Goal: Task Accomplishment & Management: Manage account settings

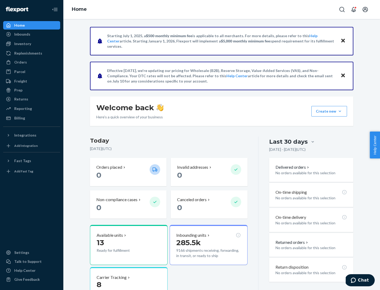
click at [340, 111] on button "Create new Create new inbound Create new order Create new product" at bounding box center [329, 111] width 36 height 11
click at [32, 34] on div "Inbounds" at bounding box center [32, 34] width 56 height 7
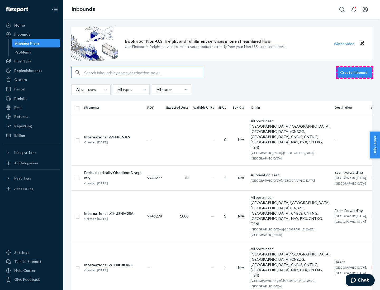
click at [354, 73] on button "Create inbound" at bounding box center [353, 72] width 36 height 11
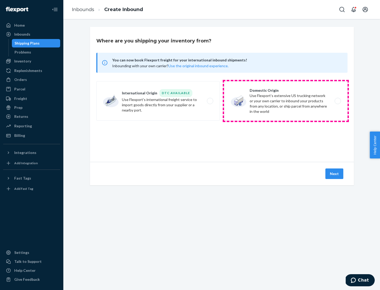
click at [286, 101] on label "Domestic Origin Use Flexport’s extensive US trucking network or your own carrie…" at bounding box center [285, 101] width 123 height 40
click at [337, 101] on input "Domestic Origin Use Flexport’s extensive US trucking network or your own carrie…" at bounding box center [338, 100] width 3 height 3
radio input "true"
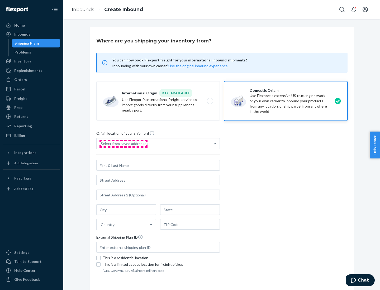
click at [123, 144] on div "Select from saved addresses" at bounding box center [124, 143] width 47 height 5
click at [101, 144] on input "Select from saved addresses" at bounding box center [101, 143] width 1 height 5
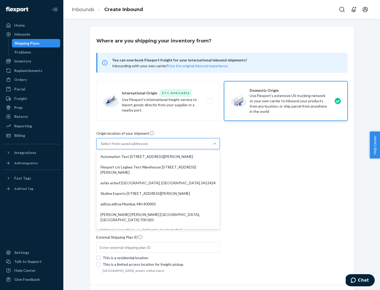
scroll to position [2, 0]
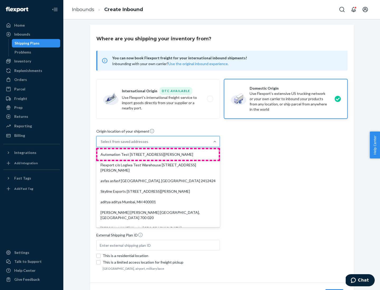
click at [158, 155] on div "Automation Test [STREET_ADDRESS][PERSON_NAME]" at bounding box center [157, 154] width 121 height 11
click at [101, 144] on input "option Automation Test [STREET_ADDRESS][PERSON_NAME]. 9 results available. Use …" at bounding box center [101, 141] width 1 height 5
type input "Automation Test"
type input "9th Floor"
type input "[GEOGRAPHIC_DATA]"
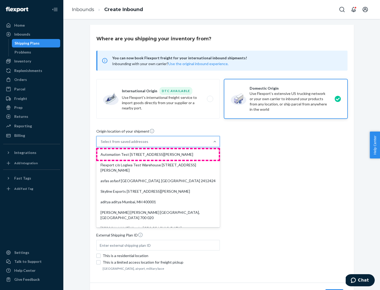
type input "CA"
type input "94104"
type input "[STREET_ADDRESS][PERSON_NAME]"
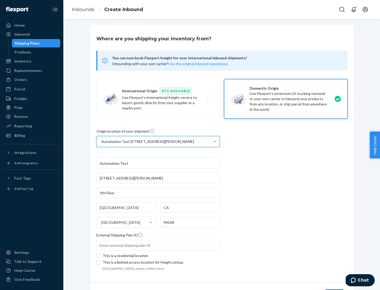
scroll to position [31, 0]
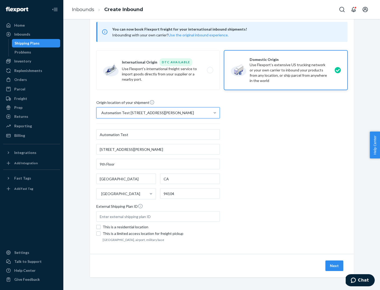
click at [334, 266] on button "Next" at bounding box center [334, 266] width 18 height 11
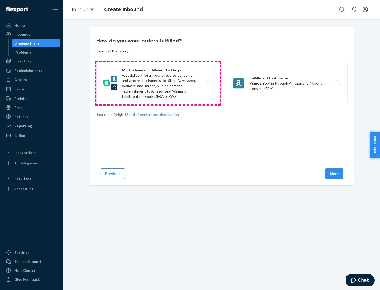
click at [158, 83] on label "Multi-channel fulfillment by Flexport Fast delivery for all your direct-to-cons…" at bounding box center [157, 83] width 123 height 42
click at [210, 83] on input "Multi-channel fulfillment by Flexport Fast delivery for all your direct-to-cons…" at bounding box center [211, 83] width 3 height 3
radio input "true"
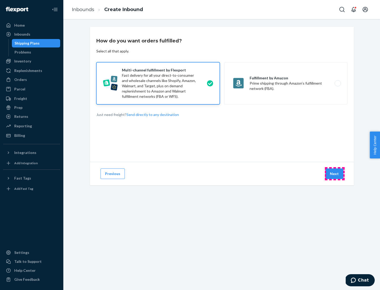
click at [334, 174] on button "Next" at bounding box center [334, 173] width 18 height 11
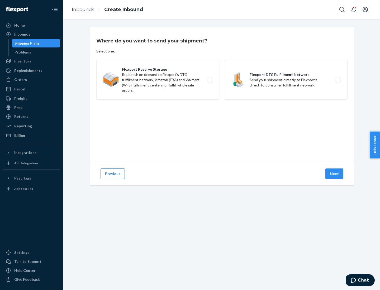
click at [286, 80] on label "Flexport DTC Fulfillment Network Send your shipment directly to Flexport's dire…" at bounding box center [285, 80] width 123 height 40
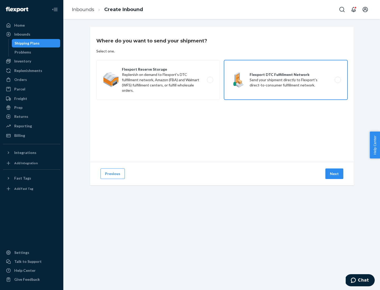
click at [337, 80] on input "Flexport DTC Fulfillment Network Send your shipment directly to Flexport's dire…" at bounding box center [338, 79] width 3 height 3
radio input "true"
click at [334, 174] on button "Next" at bounding box center [334, 173] width 18 height 11
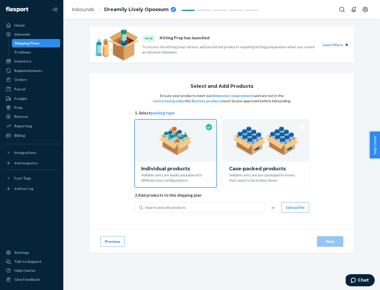
click at [266, 141] on img at bounding box center [266, 140] width 66 height 29
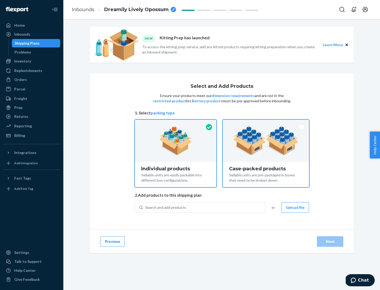
click at [266, 123] on input "Case-packed products Sellable units are pre-packaged in boxes that need to be b…" at bounding box center [265, 121] width 3 height 3
radio input "true"
radio input "false"
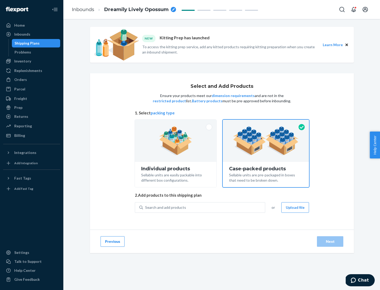
click at [204, 207] on div "Search and add products" at bounding box center [204, 207] width 122 height 9
click at [146, 207] on input "Search and add products" at bounding box center [145, 207] width 1 height 5
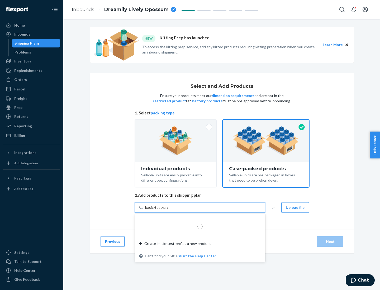
type input "basic-test-product-1"
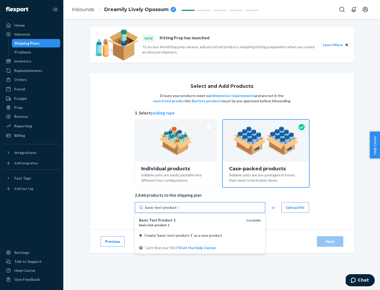
click at [191, 225] on div "basic - test - product - 1" at bounding box center [190, 225] width 103 height 4
click at [179, 210] on input "basic-test-product-1" at bounding box center [162, 207] width 34 height 5
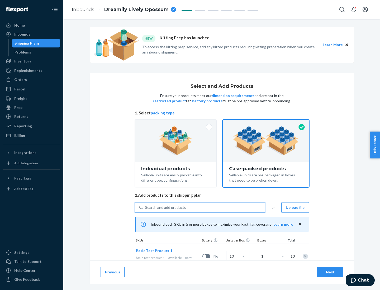
scroll to position [19, 0]
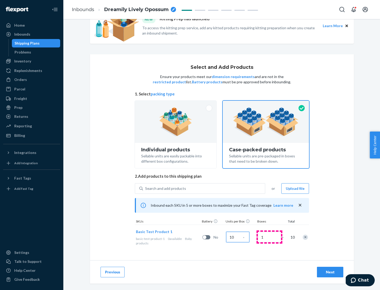
type input "10"
type input "7"
click at [330, 272] on div "Next" at bounding box center [329, 271] width 17 height 5
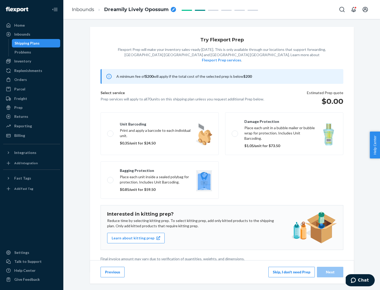
scroll to position [1, 0]
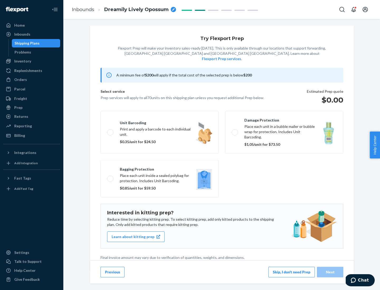
click at [160, 168] on label "Bagging protection Place each unit inside a sealed polybag for protection. Incl…" at bounding box center [159, 178] width 118 height 37
click at [110, 177] on input "Bagging protection Place each unit inside a sealed polybag for protection. Incl…" at bounding box center [108, 178] width 3 height 3
checkbox input "true"
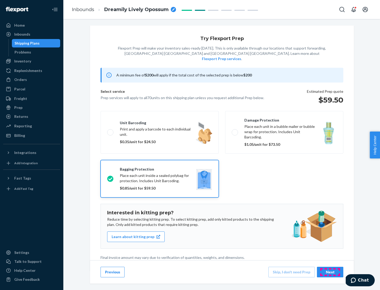
click at [330, 272] on div "Next" at bounding box center [329, 271] width 17 height 5
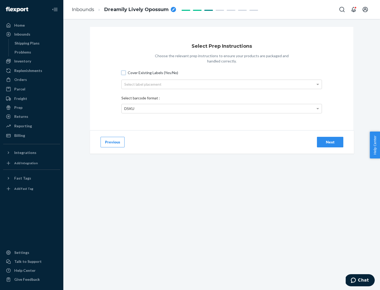
click at [123, 73] on input "Cover Existing Labels (Yes/No)" at bounding box center [123, 73] width 4 height 4
checkbox input "true"
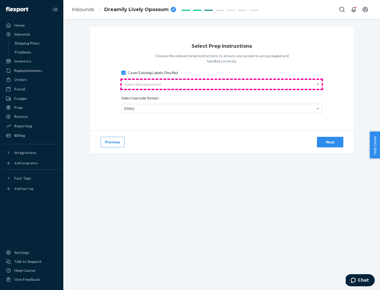
click at [221, 84] on div "Select label placement" at bounding box center [222, 84] width 200 height 9
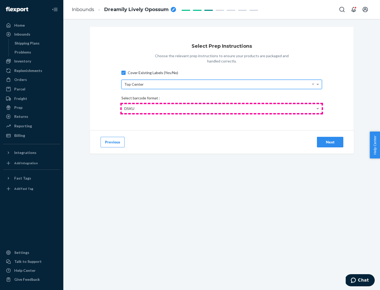
click at [221, 108] on div "DSKU" at bounding box center [222, 108] width 200 height 9
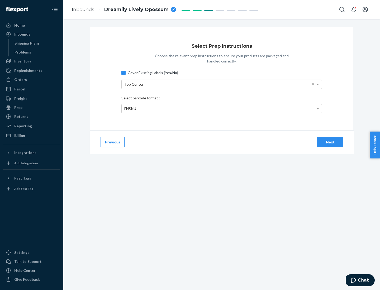
click at [330, 142] on div "Next" at bounding box center [329, 141] width 17 height 5
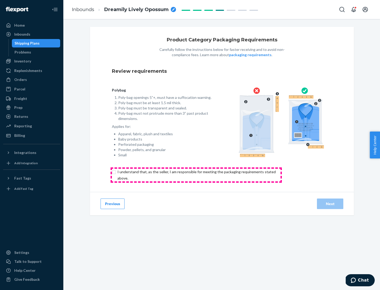
click at [196, 175] on input "checkbox" at bounding box center [199, 175] width 175 height 13
checkbox input "true"
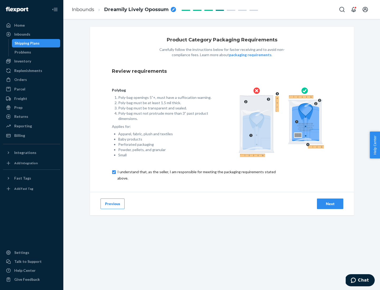
click at [330, 204] on div "Next" at bounding box center [329, 203] width 17 height 5
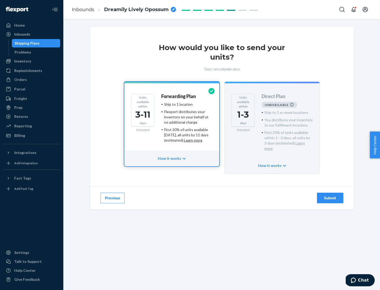
click at [179, 96] on h4 "Forwarding Plan" at bounding box center [178, 96] width 35 height 5
click at [330, 195] on div "Submit" at bounding box center [329, 197] width 17 height 5
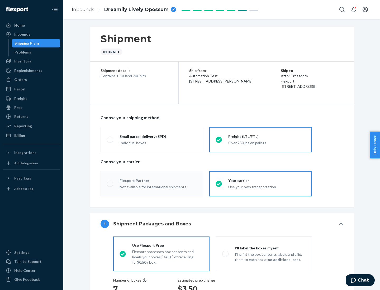
radio input "true"
radio input "false"
radio input "true"
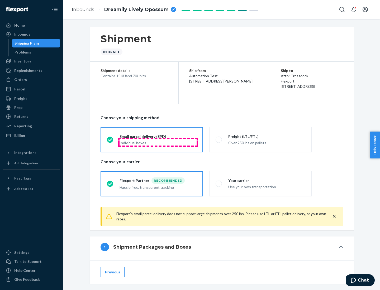
click at [158, 142] on div "Individual boxes" at bounding box center [157, 142] width 77 height 5
click at [110, 141] on input "Small parcel delivery (SPD) Individual boxes" at bounding box center [108, 139] width 3 height 3
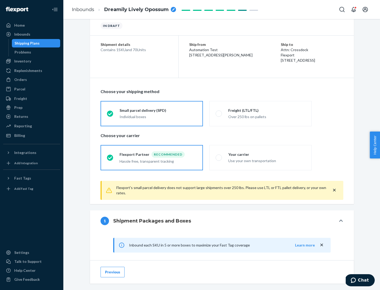
click at [267, 154] on div "Your carrier" at bounding box center [266, 154] width 77 height 5
click at [219, 156] on input "Your carrier Use your own transportation" at bounding box center [216, 157] width 3 height 3
radio input "true"
radio input "false"
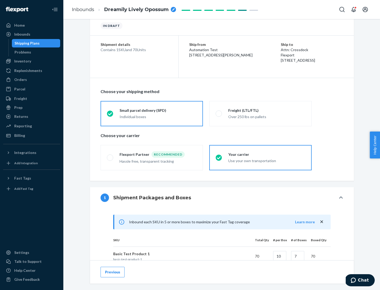
scroll to position [128, 0]
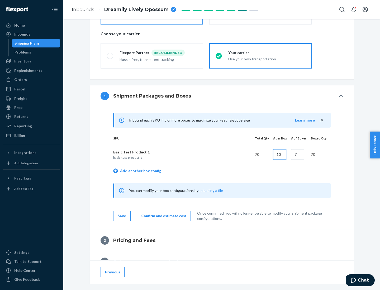
type input "10"
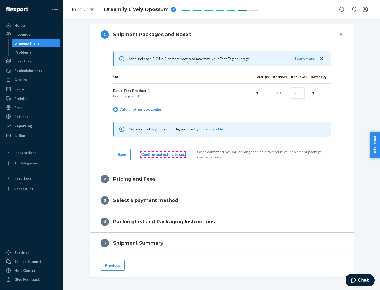
type input "7"
click at [163, 154] on div "Confirm and estimate cost" at bounding box center [163, 154] width 45 height 5
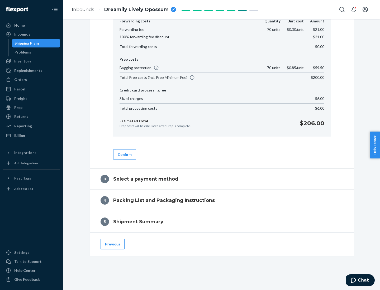
click at [124, 154] on button "Confirm" at bounding box center [124, 154] width 23 height 11
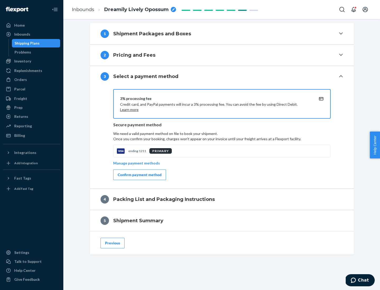
scroll to position [190, 0]
click at [139, 175] on div "Confirm payment method" at bounding box center [140, 174] width 44 height 5
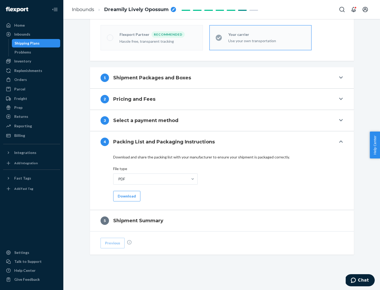
scroll to position [146, 0]
click at [126, 196] on button "Download" at bounding box center [126, 196] width 27 height 11
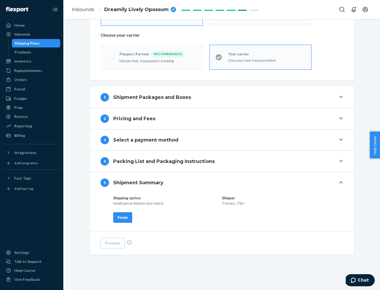
scroll to position [127, 0]
